Goal: Task Accomplishment & Management: Manage account settings

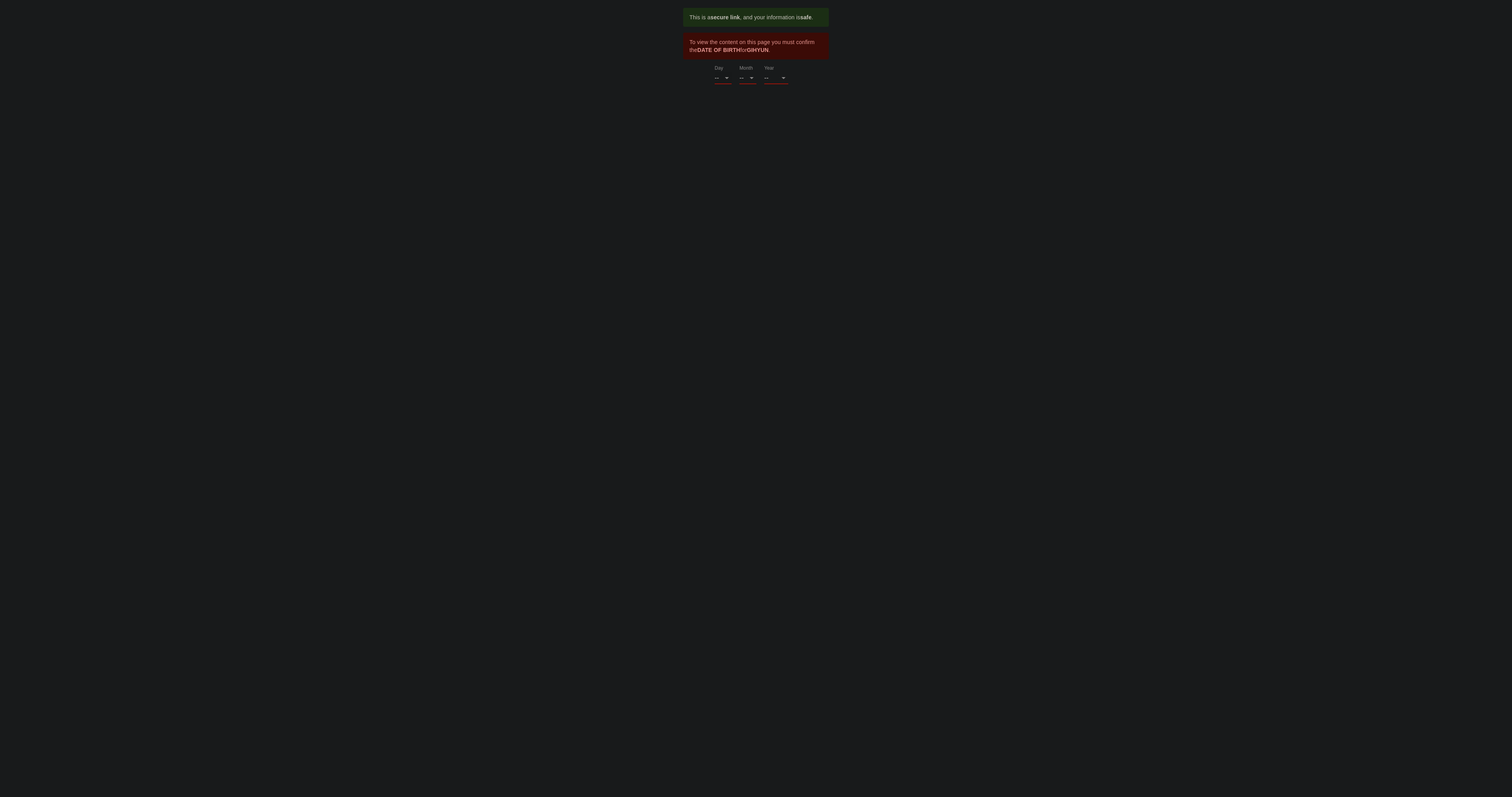
click at [723, 76] on select "-- 01 02 03 04 05 06 07 08 09 10 11 12 13 14 15 16 17 18 19 20 21 22 23 24 25 2…" at bounding box center [723, 78] width 17 height 13
select select "04"
click at [715, 72] on select "-- 01 02 03 04 05 06 07 08 09 10 11 12 13 14 15 16 17 18 19 20 21 22 23 24 25 2…" at bounding box center [723, 78] width 17 height 13
click at [752, 78] on select "-- 01 02 03 04 05 06 07 08 09 10 11 12" at bounding box center [747, 78] width 17 height 13
select select "08"
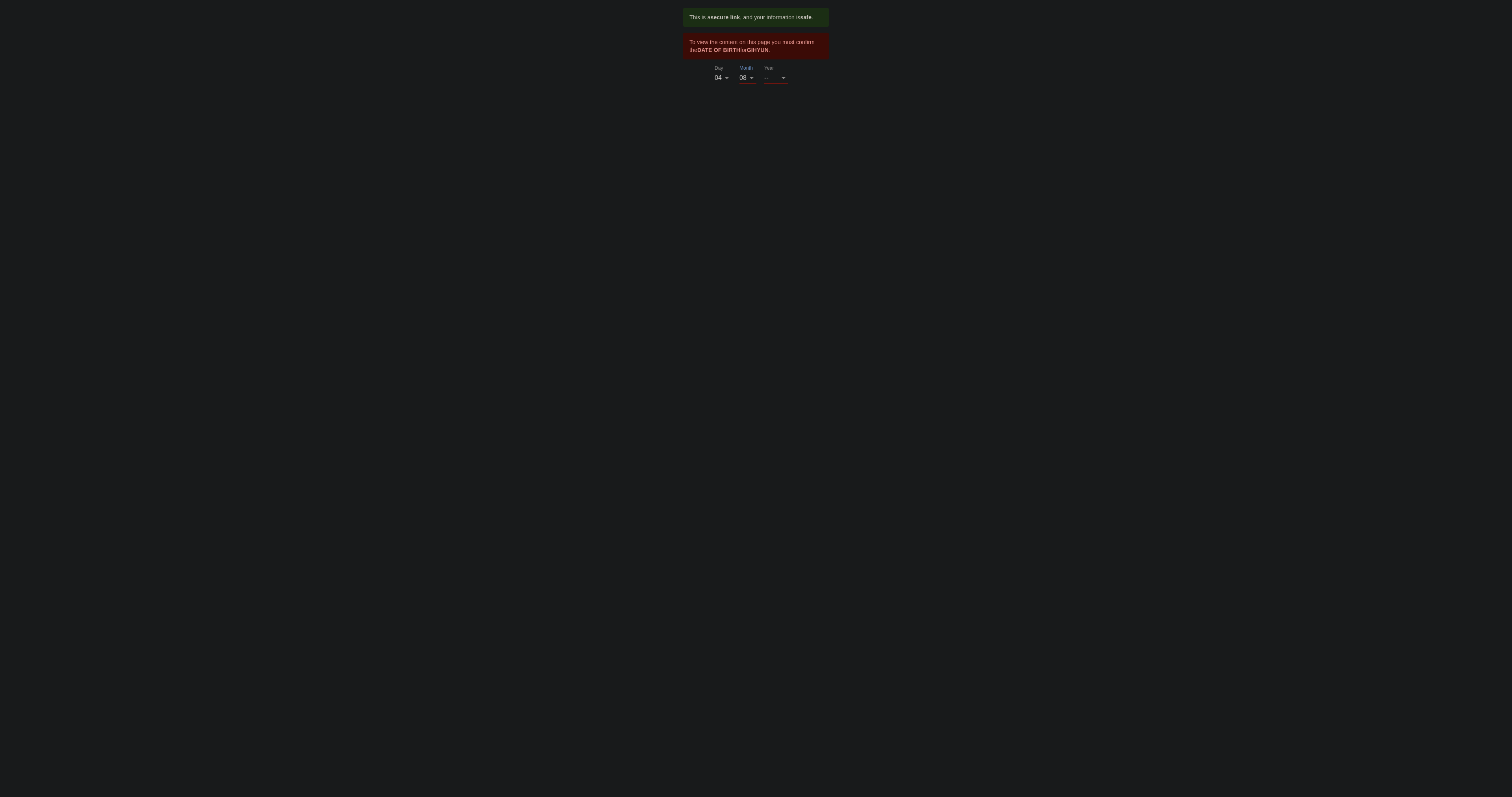
click at [739, 72] on select "-- 01 02 03 04 05 06 07 08 09 10 11 12" at bounding box center [747, 78] width 17 height 13
click at [781, 79] on select "-- 2025 2024 2023 2022 2021 2020 2019 2018 2017 2016 2015 2014 2013 2012 2011 2…" at bounding box center [776, 78] width 24 height 13
select select "1931"
click at [764, 84] on select "-- 2025 2024 2023 2022 2021 2020 2019 2018 2017 2016 2015 2014 2013 2012 2011 2…" at bounding box center [776, 78] width 24 height 13
click at [783, 94] on select "-- 2025 2024 2023 2022 2021 2020 2019 2018 2017 2016 2015 2014 2013 2012 2011 2…" at bounding box center [776, 93] width 24 height 13
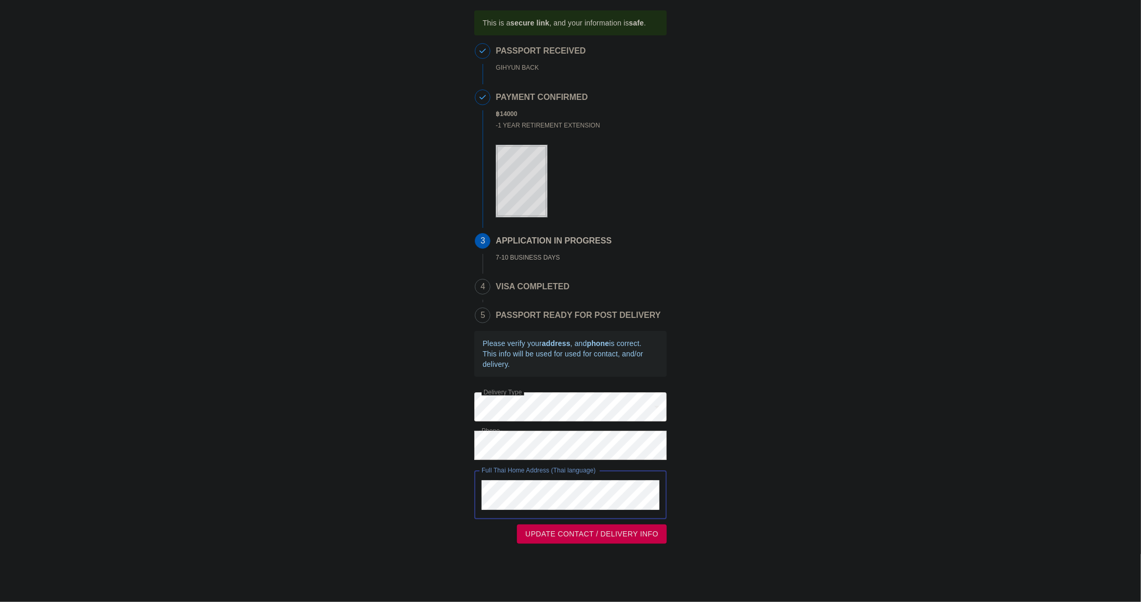
click at [476, 493] on div "Full Thai Home Address (Thai language)" at bounding box center [570, 494] width 192 height 49
click at [571, 539] on span "UPDATE CONTACT / DELIVERY INFO" at bounding box center [591, 533] width 133 height 13
